Goal: Task Accomplishment & Management: Use online tool/utility

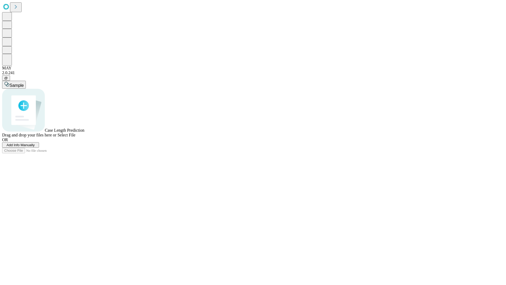
click at [35, 147] on span "Add Info Manually" at bounding box center [21, 145] width 28 height 4
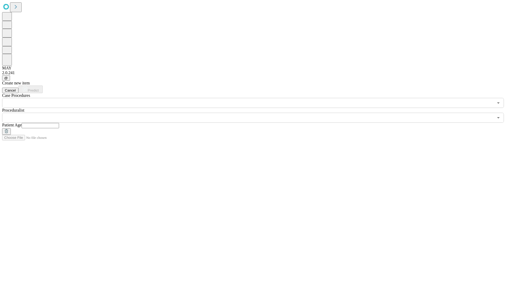
click at [59, 123] on input "text" at bounding box center [40, 125] width 37 height 5
type input "**"
click at [257, 113] on input "text" at bounding box center [248, 118] width 492 height 10
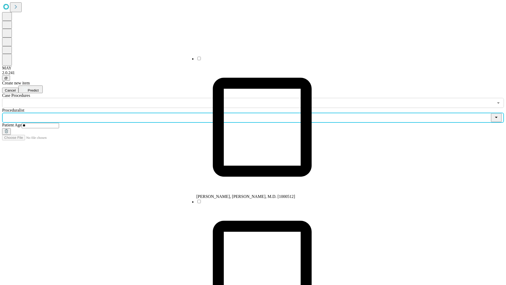
click at [257, 60] on li "[PERSON_NAME], [PERSON_NAME], M.D. [1000512]" at bounding box center [262, 127] width 132 height 143
click at [111, 98] on input "text" at bounding box center [248, 103] width 492 height 10
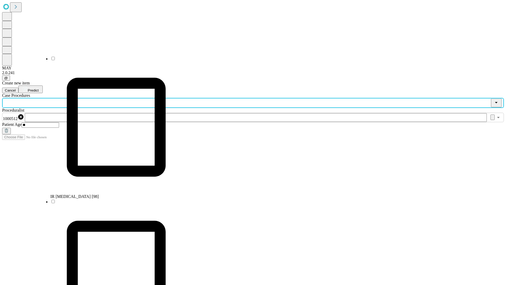
click at [111, 60] on li "IR [MEDICAL_DATA] [98]" at bounding box center [116, 127] width 132 height 143
